Goal: Information Seeking & Learning: Learn about a topic

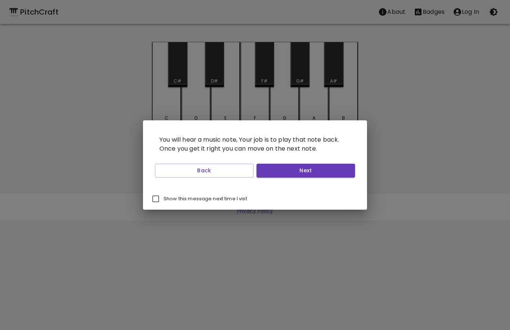
click at [331, 165] on button "Next" at bounding box center [305, 170] width 99 height 14
click at [326, 163] on button "Next" at bounding box center [305, 170] width 99 height 14
click at [220, 171] on button "Back" at bounding box center [204, 170] width 99 height 14
click at [224, 168] on button "Back" at bounding box center [204, 170] width 99 height 14
click at [322, 173] on button "Next" at bounding box center [305, 170] width 99 height 14
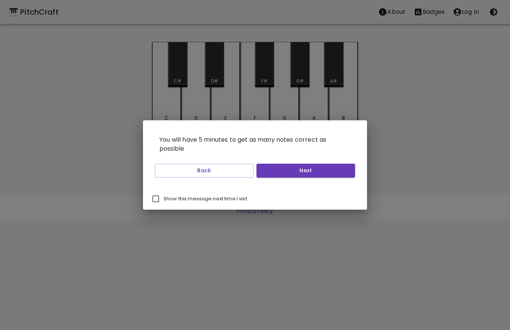
click at [321, 168] on button "Next" at bounding box center [305, 170] width 99 height 14
click at [314, 169] on button "Next" at bounding box center [305, 170] width 99 height 14
click at [318, 167] on button "Start Playing" at bounding box center [305, 170] width 99 height 14
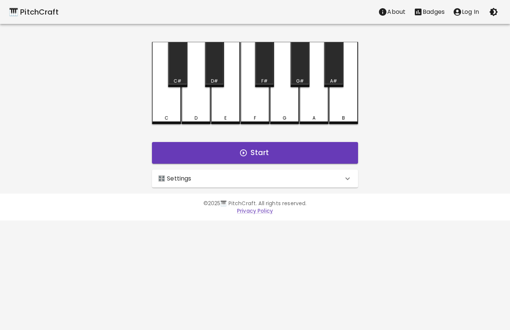
click at [310, 152] on button "Start" at bounding box center [255, 153] width 206 height 22
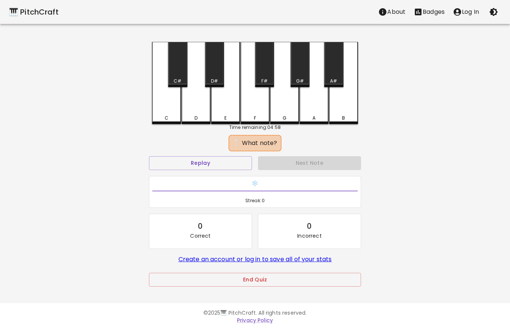
click at [344, 116] on div "B" at bounding box center [343, 118] width 3 height 7
click at [337, 119] on div "B" at bounding box center [344, 118] width 28 height 7
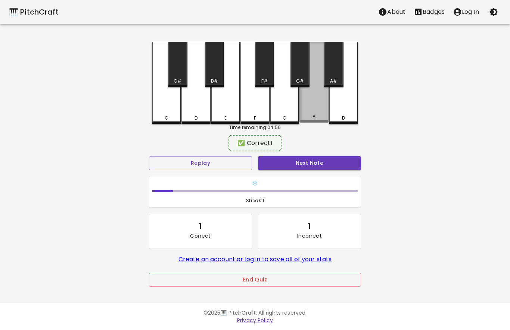
click at [311, 118] on div "A" at bounding box center [314, 116] width 28 height 7
click at [317, 161] on button "Next Note" at bounding box center [309, 163] width 103 height 14
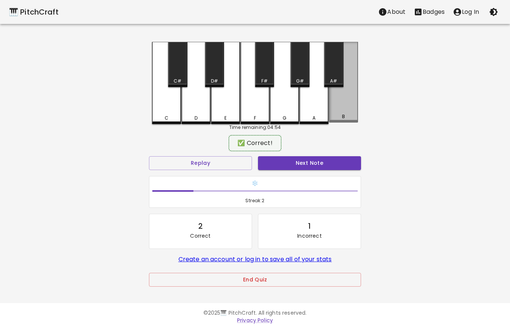
click at [345, 113] on div "B" at bounding box center [343, 82] width 29 height 81
click at [320, 161] on button "Next Note" at bounding box center [309, 163] width 103 height 14
click at [262, 112] on div "F" at bounding box center [254, 83] width 29 height 82
click at [305, 162] on button "Next Note" at bounding box center [309, 163] width 103 height 14
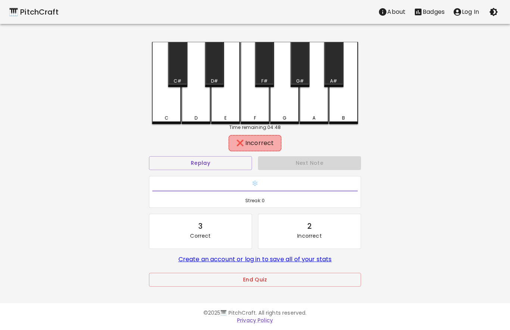
click at [224, 113] on div "E" at bounding box center [225, 83] width 29 height 82
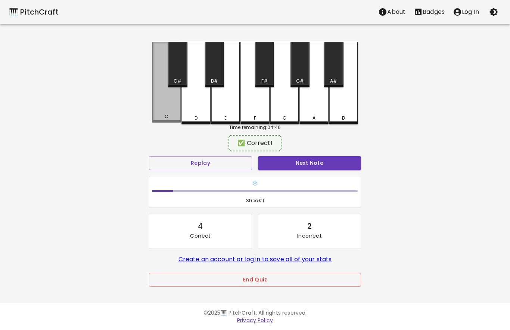
click at [172, 117] on div "C" at bounding box center [167, 116] width 28 height 7
click at [309, 162] on button "Next Note" at bounding box center [309, 163] width 103 height 14
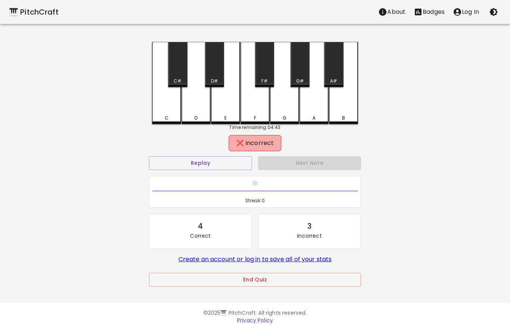
click at [226, 112] on div "E" at bounding box center [225, 83] width 29 height 82
click at [256, 117] on div "F" at bounding box center [255, 116] width 28 height 7
click at [294, 159] on div "Next Note" at bounding box center [309, 163] width 109 height 20
click at [234, 160] on button "Replay" at bounding box center [200, 163] width 103 height 14
click at [284, 116] on div "G" at bounding box center [285, 116] width 4 height 7
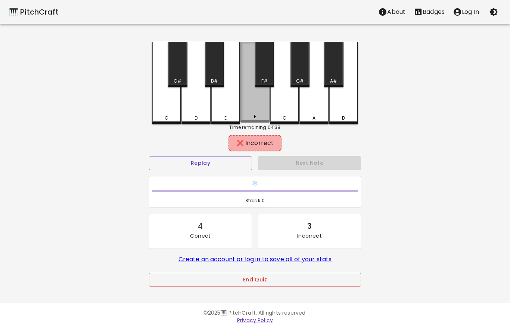
click at [261, 114] on div "F" at bounding box center [254, 82] width 29 height 81
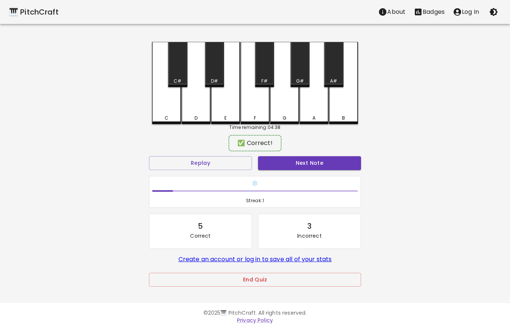
click at [267, 76] on div "F#" at bounding box center [264, 64] width 19 height 45
click at [298, 159] on button "Next Note" at bounding box center [309, 163] width 103 height 14
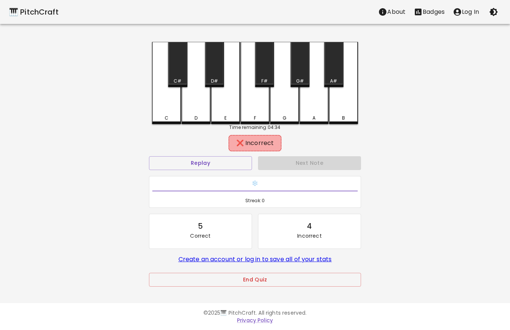
click at [202, 116] on div "D" at bounding box center [196, 118] width 28 height 7
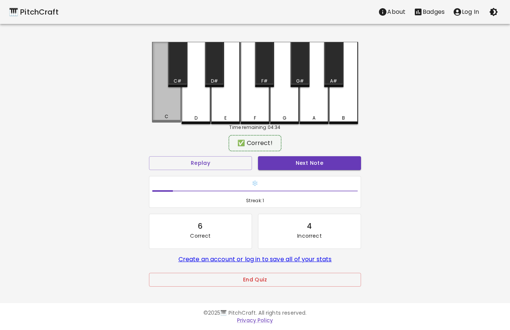
click at [175, 119] on div "C" at bounding box center [167, 116] width 28 height 7
click at [286, 159] on button "Next Note" at bounding box center [309, 163] width 103 height 14
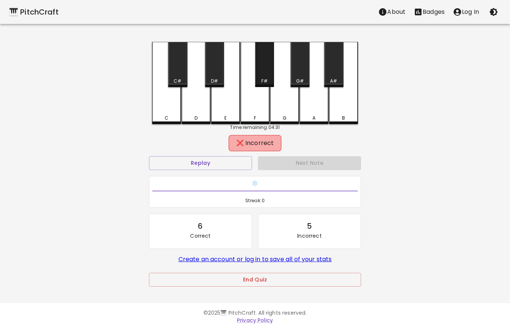
click at [268, 73] on div "F#" at bounding box center [264, 64] width 19 height 45
click at [300, 164] on div "Next Note" at bounding box center [309, 163] width 109 height 20
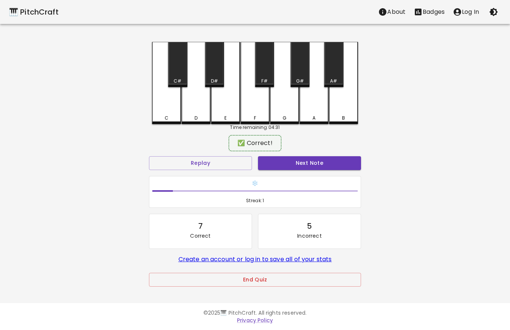
click at [316, 116] on div "A" at bounding box center [314, 118] width 28 height 7
click at [303, 162] on button "Next Note" at bounding box center [309, 163] width 103 height 14
click at [339, 116] on div "B" at bounding box center [344, 118] width 28 height 7
click at [311, 161] on button "Next Note" at bounding box center [309, 163] width 103 height 14
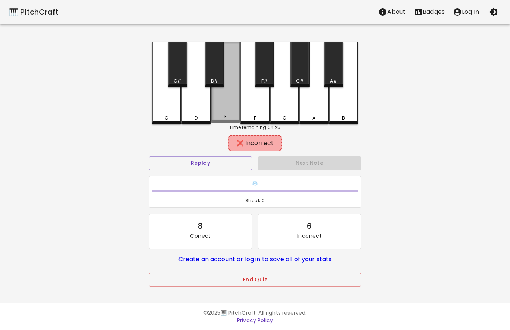
click at [225, 115] on div "E" at bounding box center [225, 116] width 2 height 7
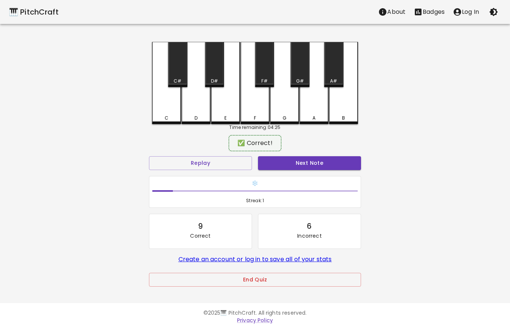
click at [172, 115] on div "C" at bounding box center [167, 118] width 28 height 7
click at [293, 162] on button "Next Note" at bounding box center [309, 163] width 103 height 14
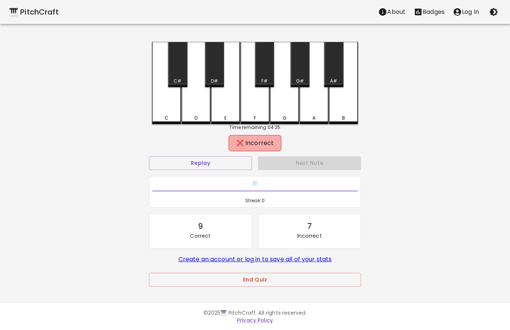
click at [290, 117] on div "G" at bounding box center [285, 118] width 28 height 7
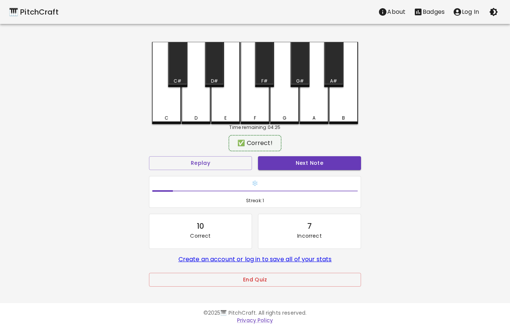
click at [318, 115] on div "A" at bounding box center [314, 118] width 28 height 7
click at [319, 161] on button "Next Note" at bounding box center [309, 163] width 103 height 14
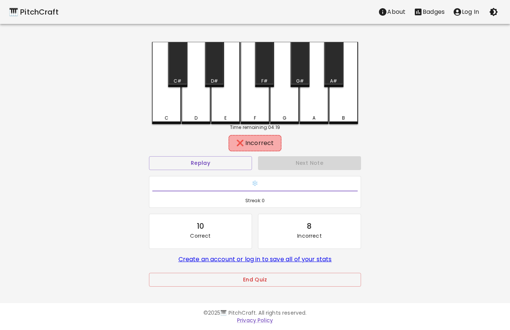
click at [268, 71] on div "F#" at bounding box center [264, 64] width 19 height 45
click at [297, 78] on div "G#" at bounding box center [300, 81] width 8 height 7
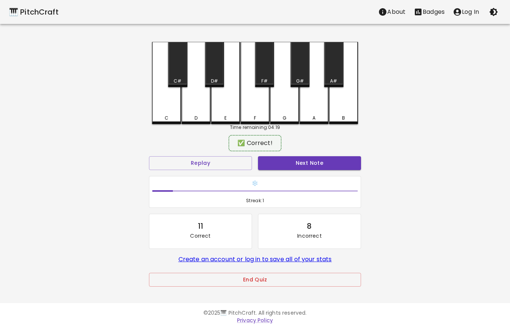
click at [303, 165] on button "Next Note" at bounding box center [309, 163] width 103 height 14
click at [231, 111] on div "E" at bounding box center [225, 82] width 29 height 81
click at [283, 163] on button "Next Note" at bounding box center [309, 163] width 103 height 14
click at [216, 68] on div "D#" at bounding box center [214, 64] width 19 height 45
click at [300, 165] on button "Next Note" at bounding box center [309, 163] width 103 height 14
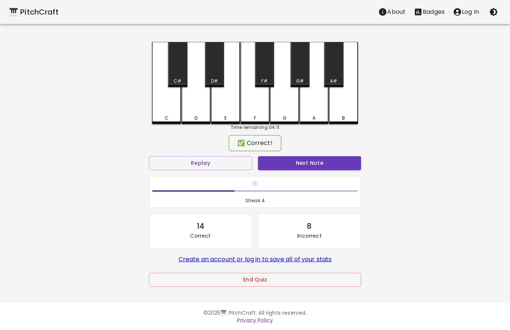
click at [265, 111] on div "F" at bounding box center [254, 83] width 29 height 82
click at [289, 165] on button "Next Note" at bounding box center [309, 163] width 103 height 14
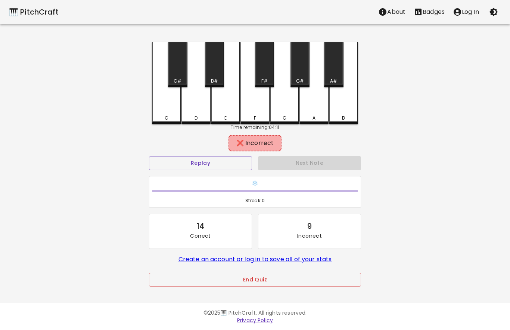
click at [286, 112] on div "G" at bounding box center [284, 83] width 29 height 82
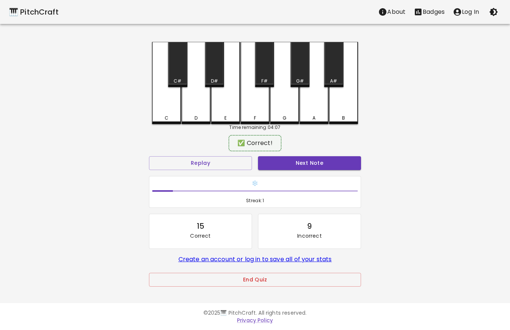
click at [296, 156] on button "Next Note" at bounding box center [309, 163] width 103 height 14
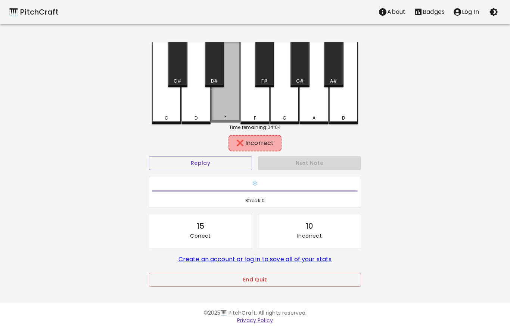
click at [228, 112] on div "E" at bounding box center [225, 82] width 29 height 81
click at [202, 115] on div "D" at bounding box center [196, 118] width 28 height 7
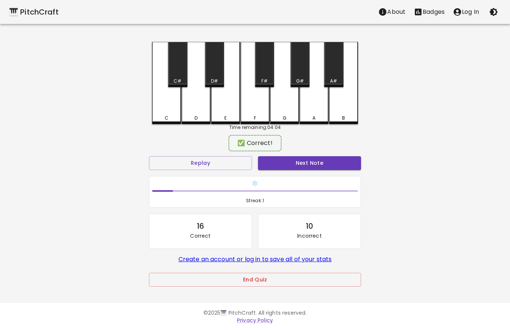
click at [299, 158] on button "Next Note" at bounding box center [309, 163] width 103 height 14
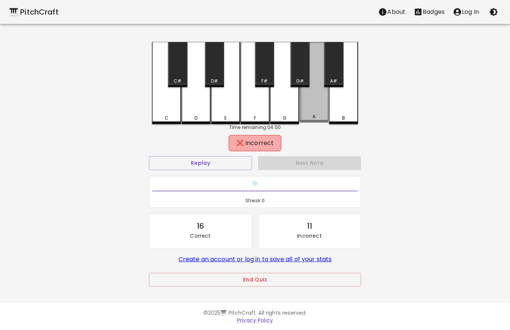
click at [311, 115] on div "A" at bounding box center [314, 116] width 28 height 7
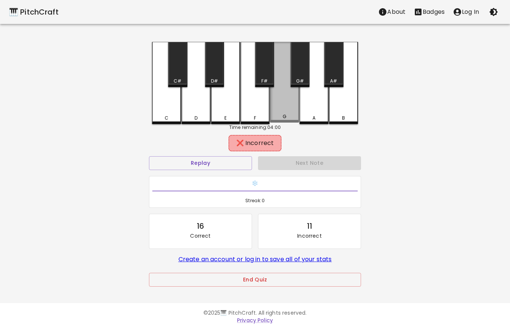
click at [293, 115] on div "G" at bounding box center [285, 116] width 28 height 7
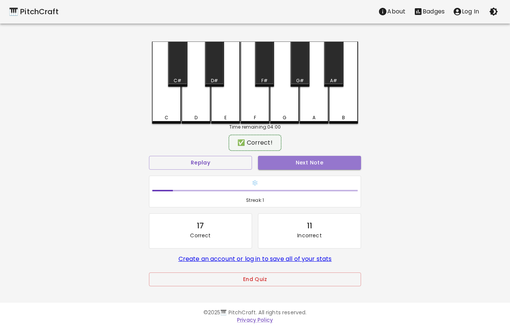
click at [322, 158] on button "Next Note" at bounding box center [309, 163] width 103 height 14
click at [342, 115] on div "B" at bounding box center [343, 118] width 3 height 7
click at [324, 163] on button "Next Note" at bounding box center [309, 163] width 103 height 14
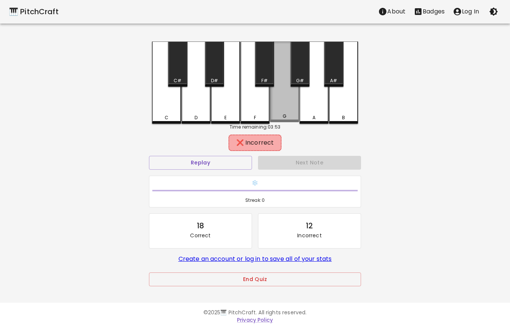
click at [285, 116] on div "G" at bounding box center [285, 116] width 4 height 7
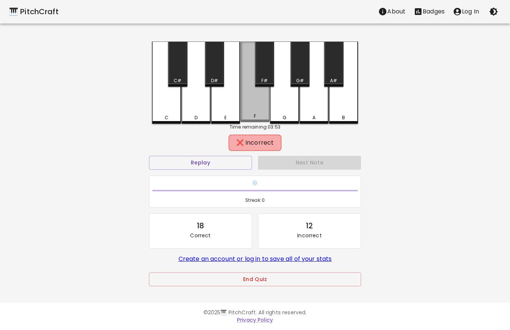
click at [258, 118] on div "F" at bounding box center [255, 116] width 28 height 7
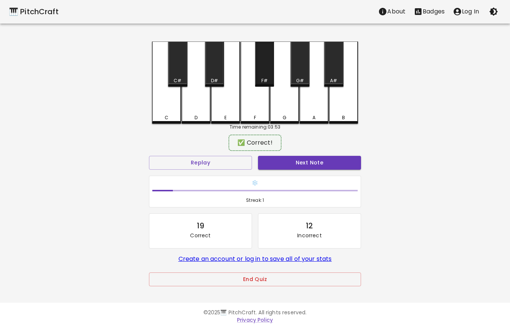
click at [263, 73] on div "F#" at bounding box center [264, 64] width 19 height 45
